Goal: Find specific page/section

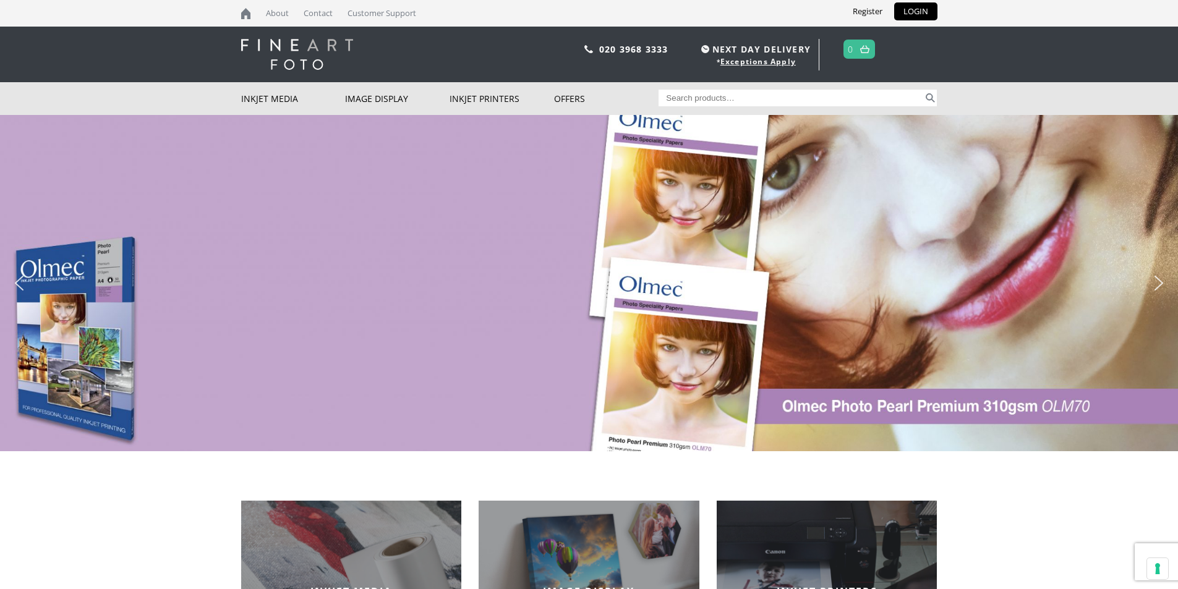
click at [695, 105] on input "Search for:" at bounding box center [791, 98] width 265 height 17
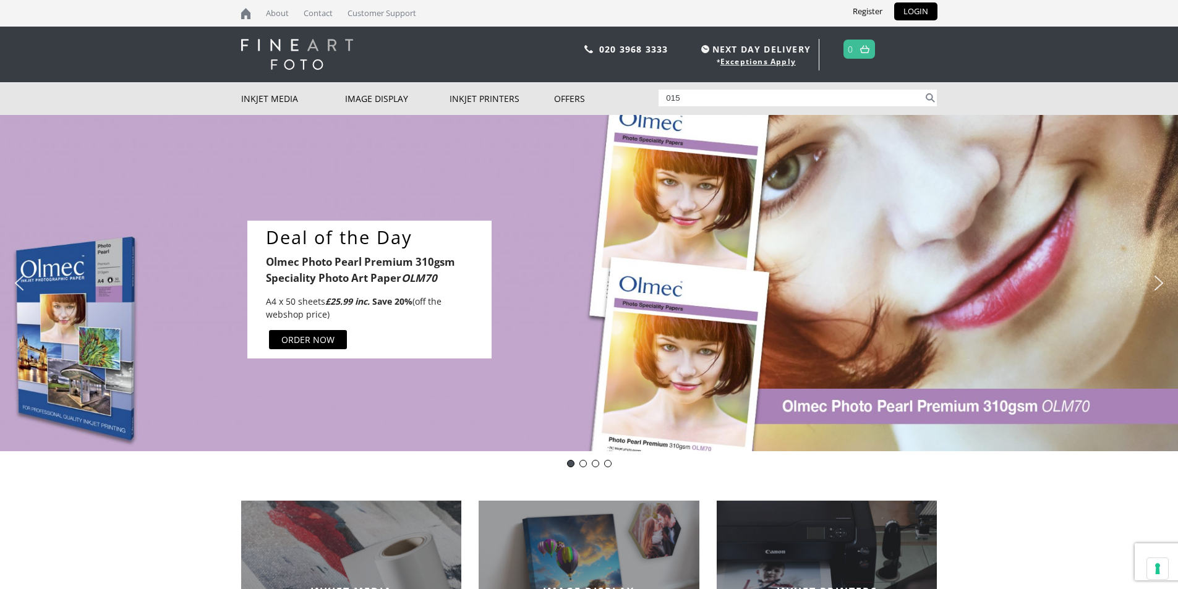
type input "015"
click at [923, 90] on button "Search" at bounding box center [930, 98] width 14 height 17
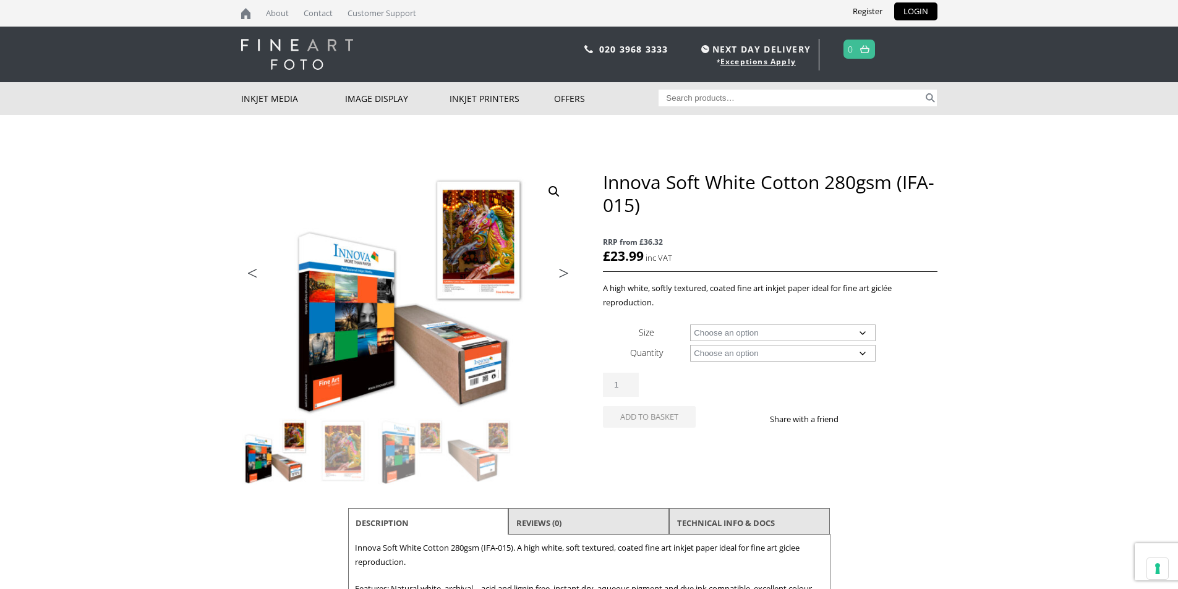
click at [695, 90] on input "Search for:" at bounding box center [791, 98] width 265 height 17
type input "015"
click at [929, 98] on button "Search" at bounding box center [930, 98] width 14 height 17
click at [709, 97] on input "Search for:" at bounding box center [791, 98] width 265 height 17
click at [1030, 285] on body "NEXT DAY DELIVERY * Exceptions Apply About Contact Customer Support Register LO…" at bounding box center [589, 294] width 1178 height 589
